Goal: Transaction & Acquisition: Purchase product/service

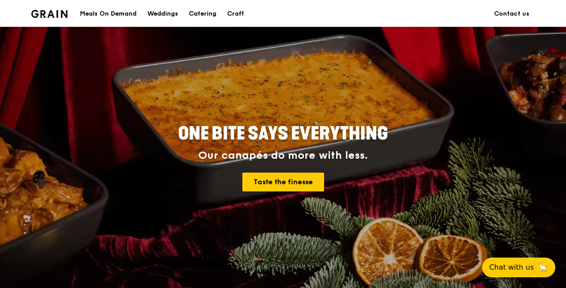
scroll to position [34, 0]
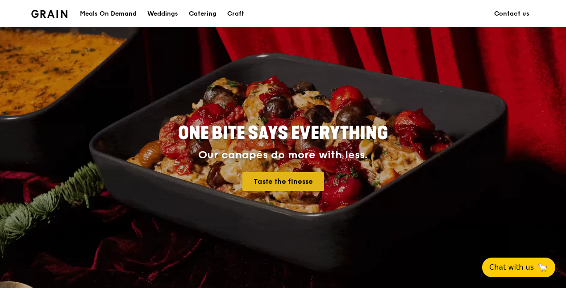
click at [257, 183] on link "Taste the finesse" at bounding box center [284, 181] width 82 height 19
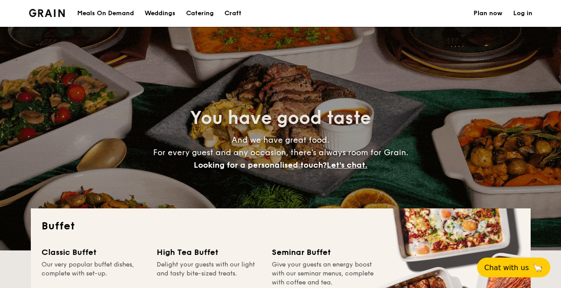
select select
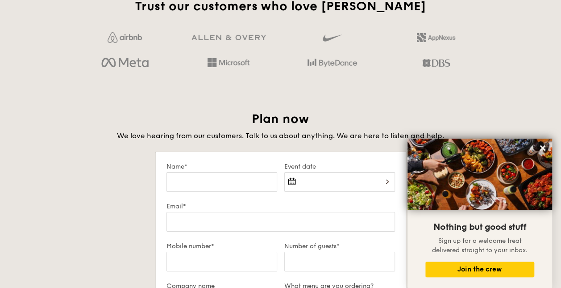
scroll to position [1432, 0]
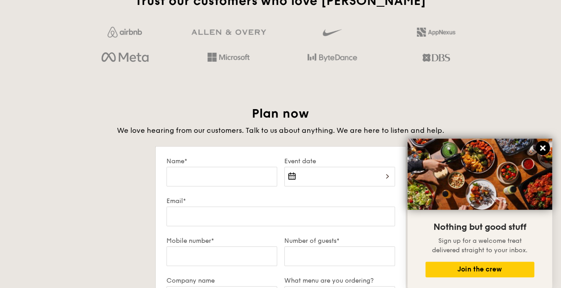
click at [542, 148] on icon at bounding box center [542, 147] width 5 height 5
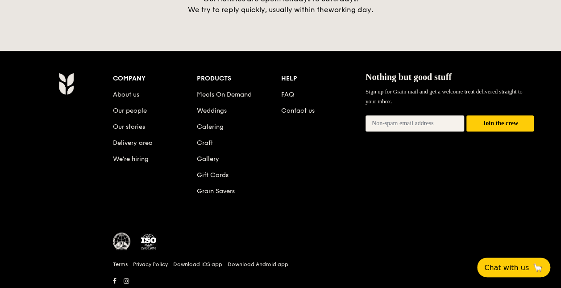
scroll to position [1937, 0]
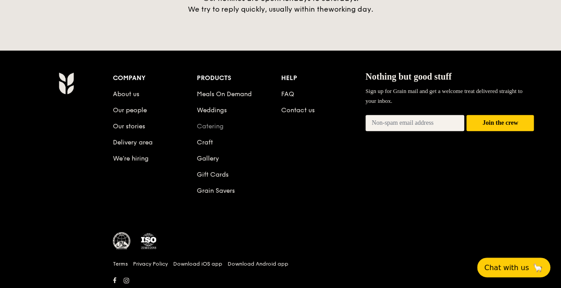
click at [207, 122] on link "Catering" at bounding box center [210, 126] width 27 height 8
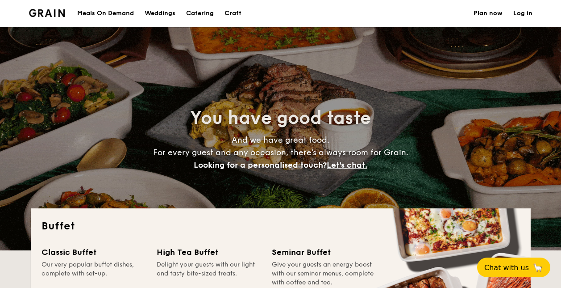
select select
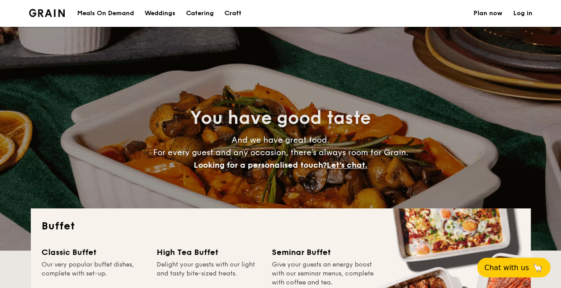
click at [202, 12] on h1 "Catering" at bounding box center [200, 13] width 28 height 27
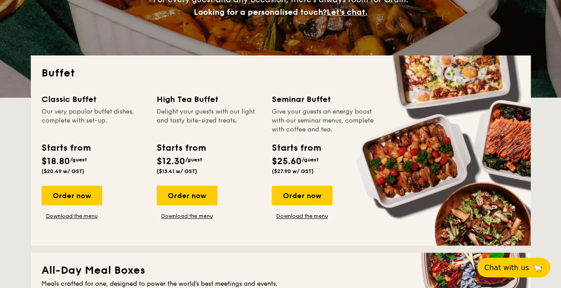
scroll to position [153, 0]
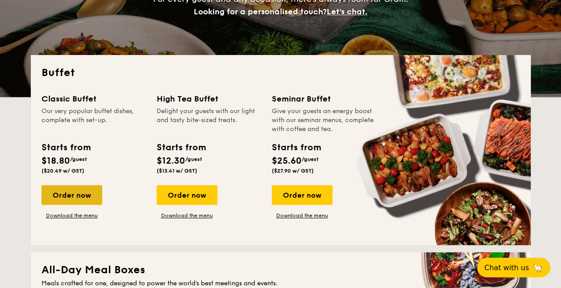
click at [71, 199] on div "Order now" at bounding box center [72, 195] width 61 height 20
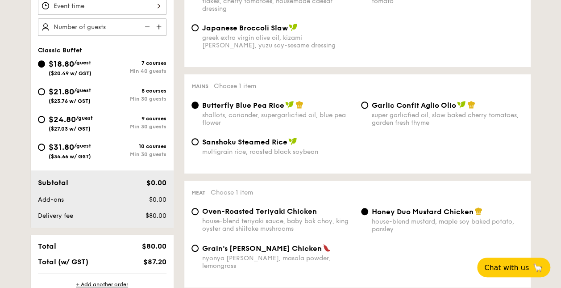
scroll to position [302, 0]
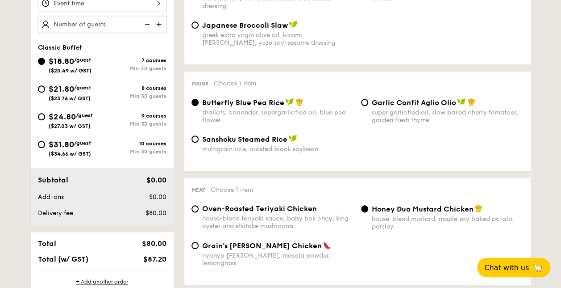
click at [63, 113] on span "$24.80" at bounding box center [62, 117] width 27 height 10
click at [45, 113] on input "$24.80 /guest ($27.03 w/ GST) 9 courses Min 30 guests" at bounding box center [41, 116] width 7 height 7
radio input "true"
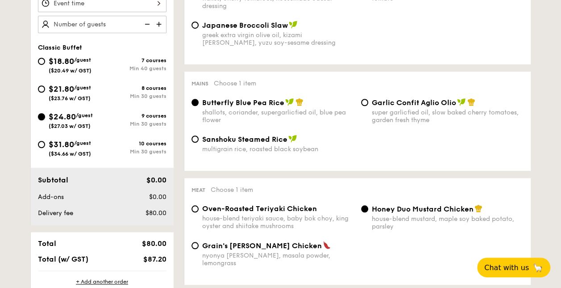
radio input "true"
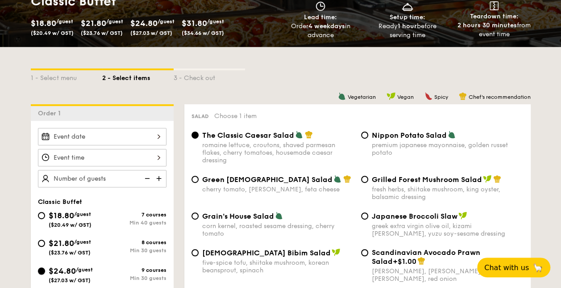
scroll to position [0, 0]
